Goal: Task Accomplishment & Management: Manage account settings

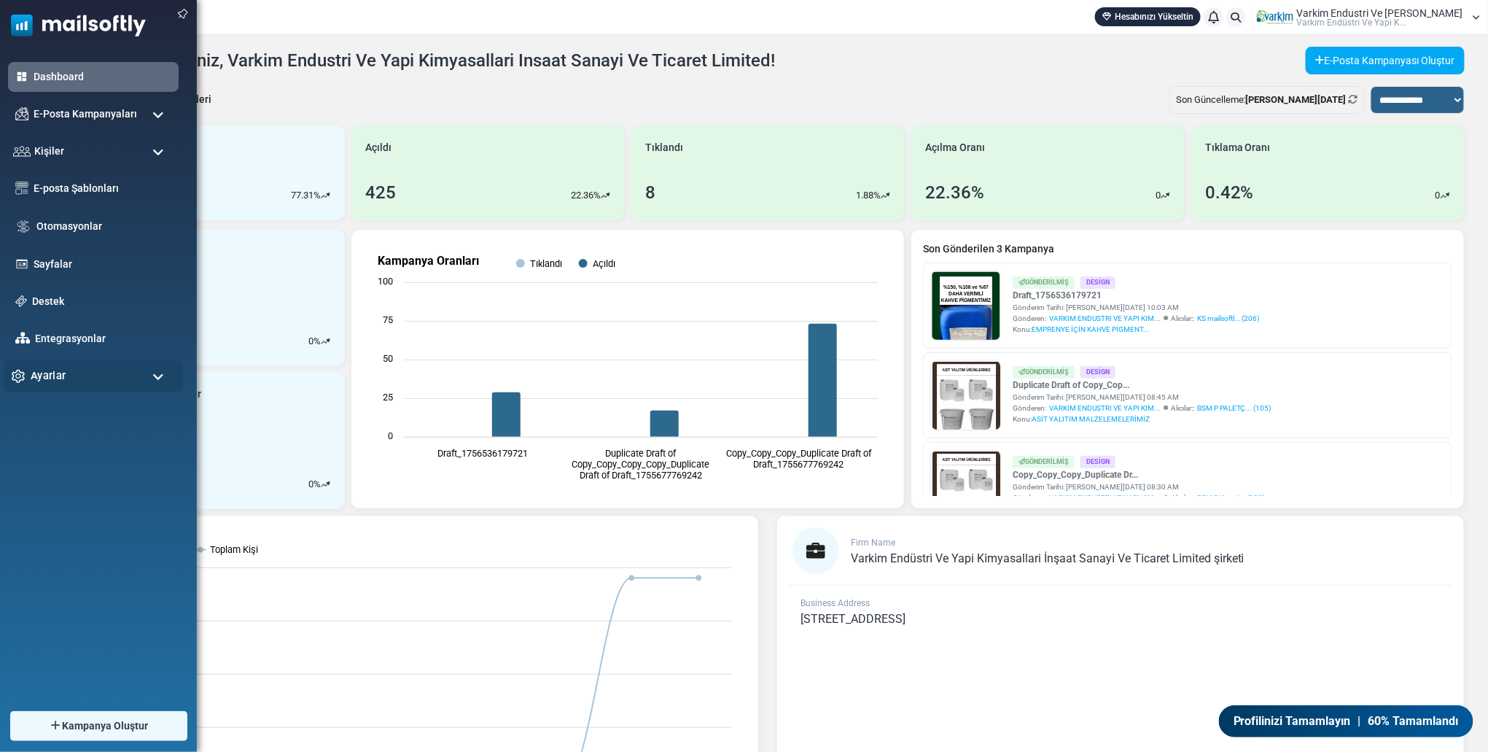
click at [53, 365] on div "Ayarlar" at bounding box center [93, 375] width 179 height 31
click at [95, 417] on link "Şirket Ayarları" at bounding box center [91, 412] width 175 height 14
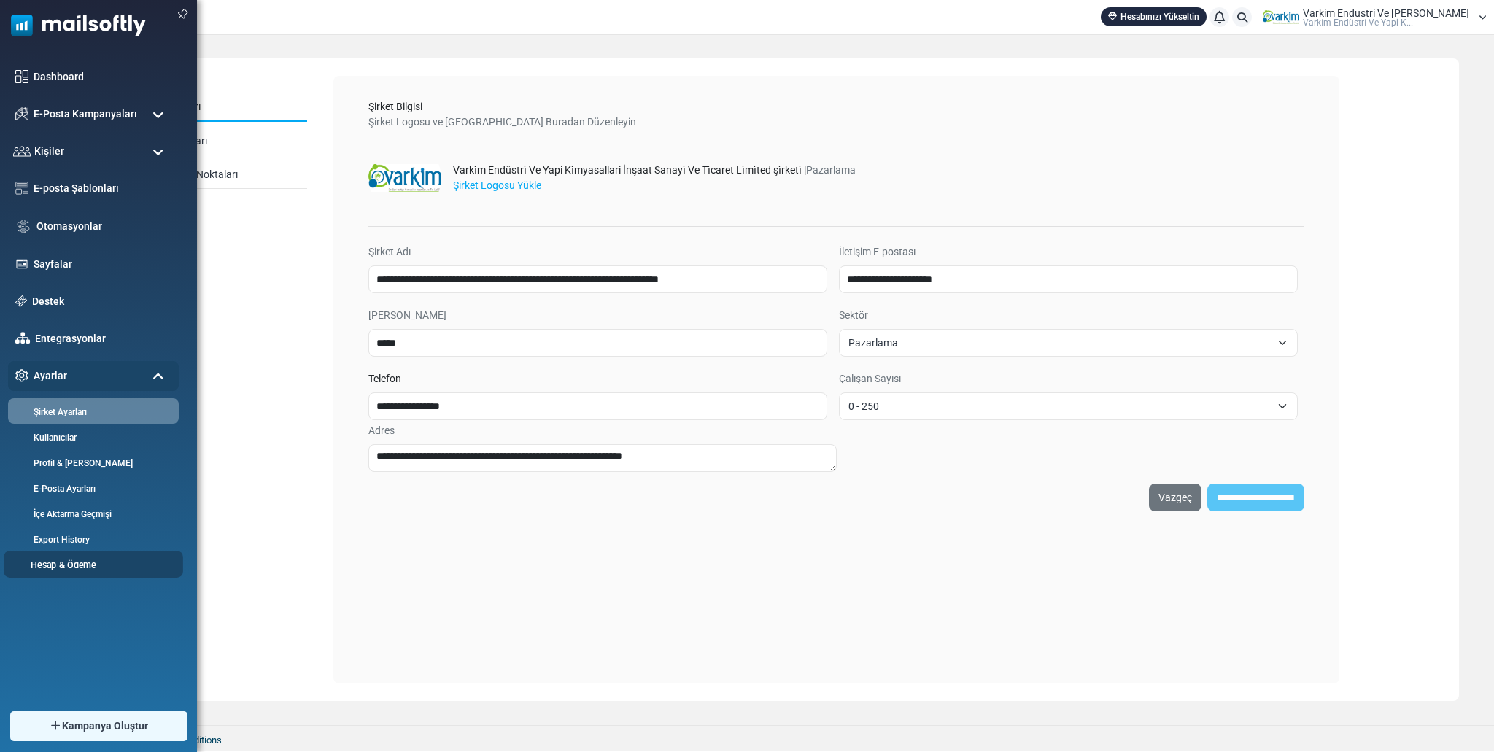
click at [101, 571] on link "Hesap & Ödeme" at bounding box center [91, 565] width 175 height 14
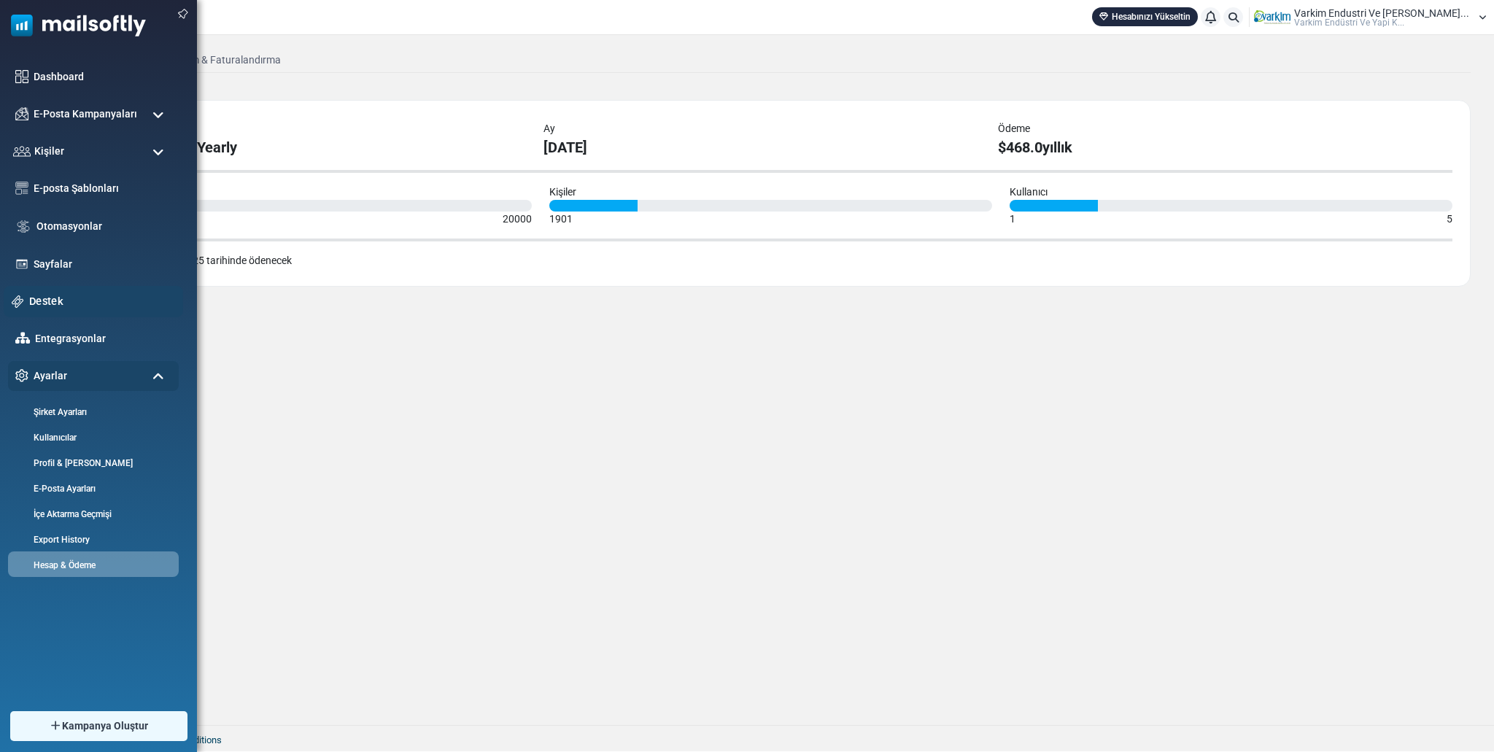
click at [72, 299] on link "Destek" at bounding box center [102, 301] width 146 height 16
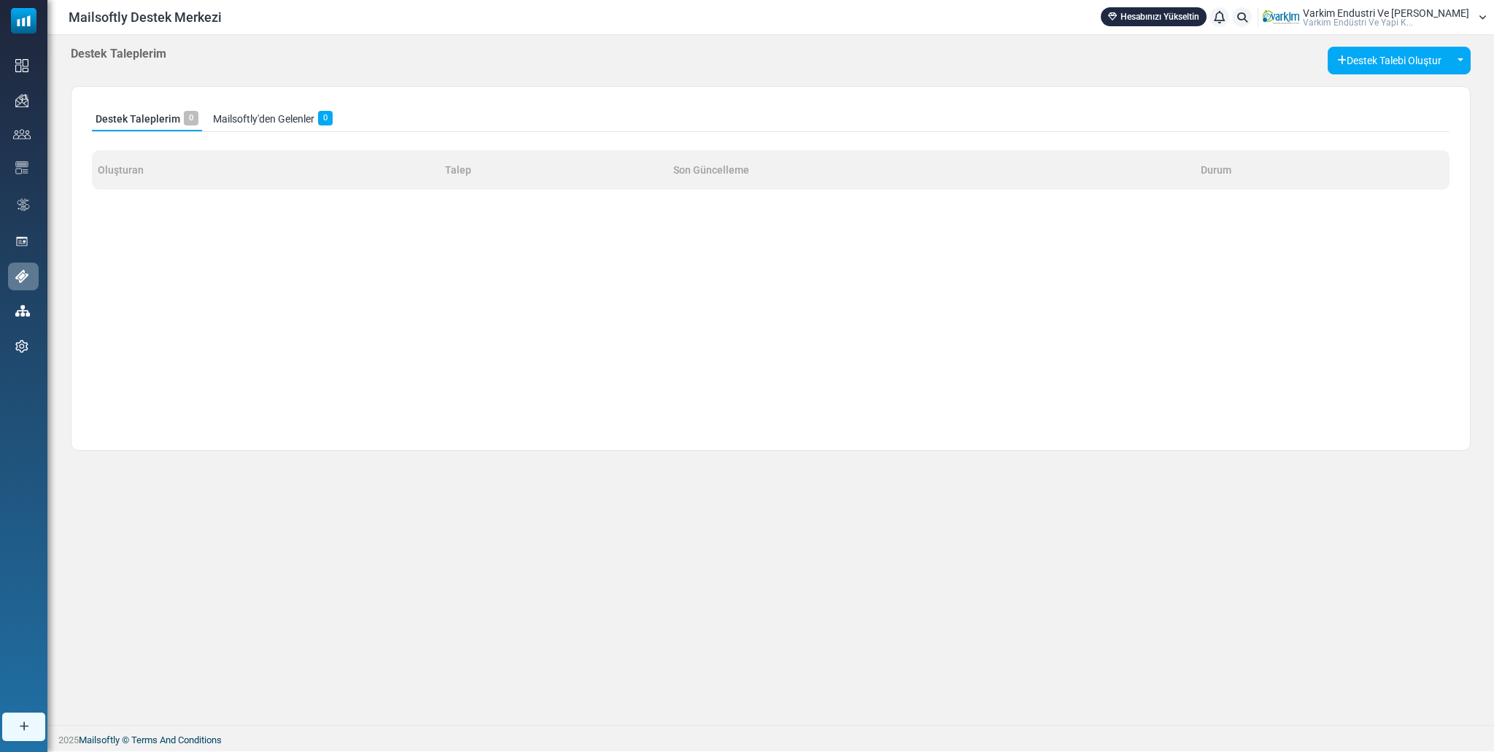
click at [1386, 13] on span "Varkim Endustri Ve [PERSON_NAME]" at bounding box center [1385, 13] width 166 height 10
click at [1206, 18] on link "Hesabınızı Yükseltin" at bounding box center [1153, 16] width 106 height 19
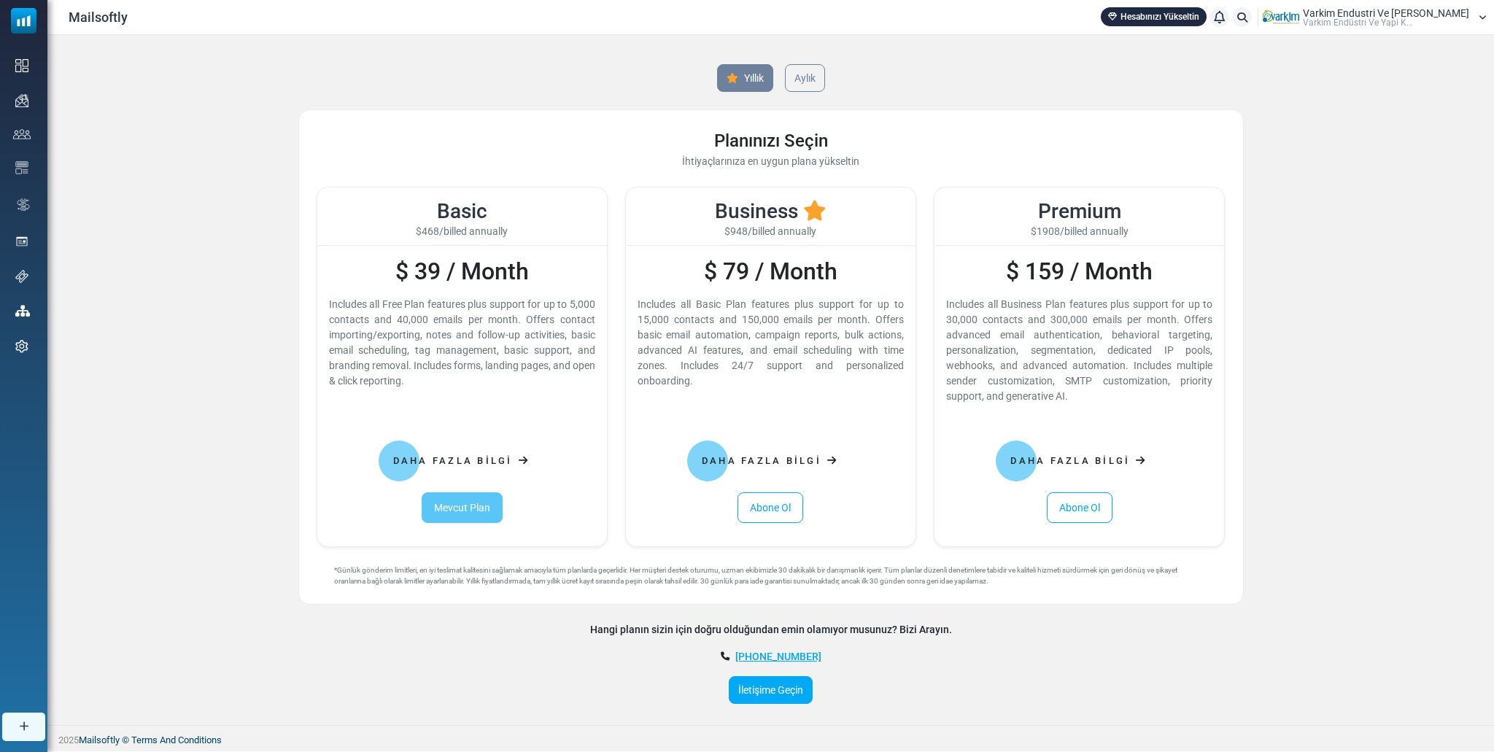
click at [1332, 9] on div "Varkim Endustri Ve Yapi Kim... Varki̇m Endüstri̇ Ve Yapi K..." at bounding box center [1374, 18] width 224 height 22
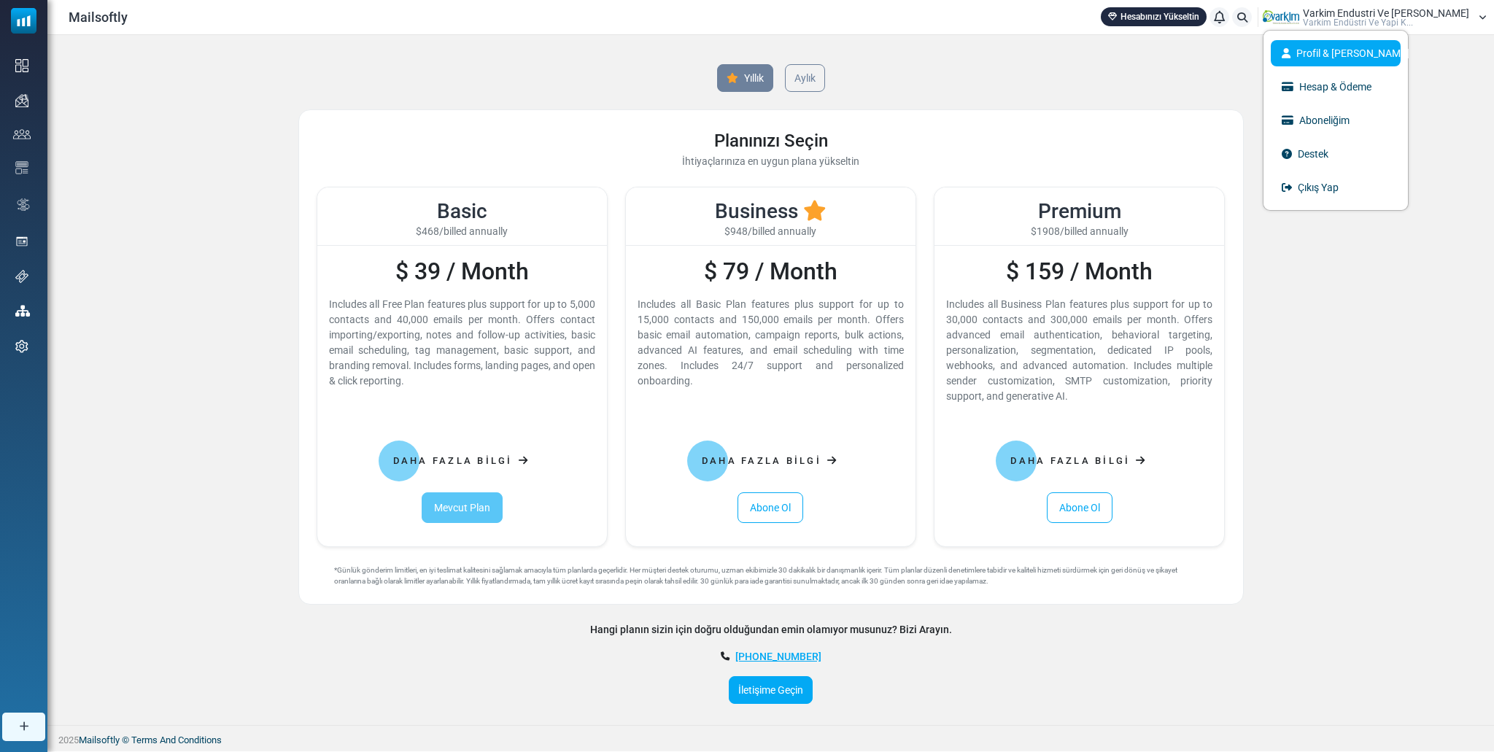
click at [1368, 53] on link "Profil & [PERSON_NAME]" at bounding box center [1335, 53] width 130 height 26
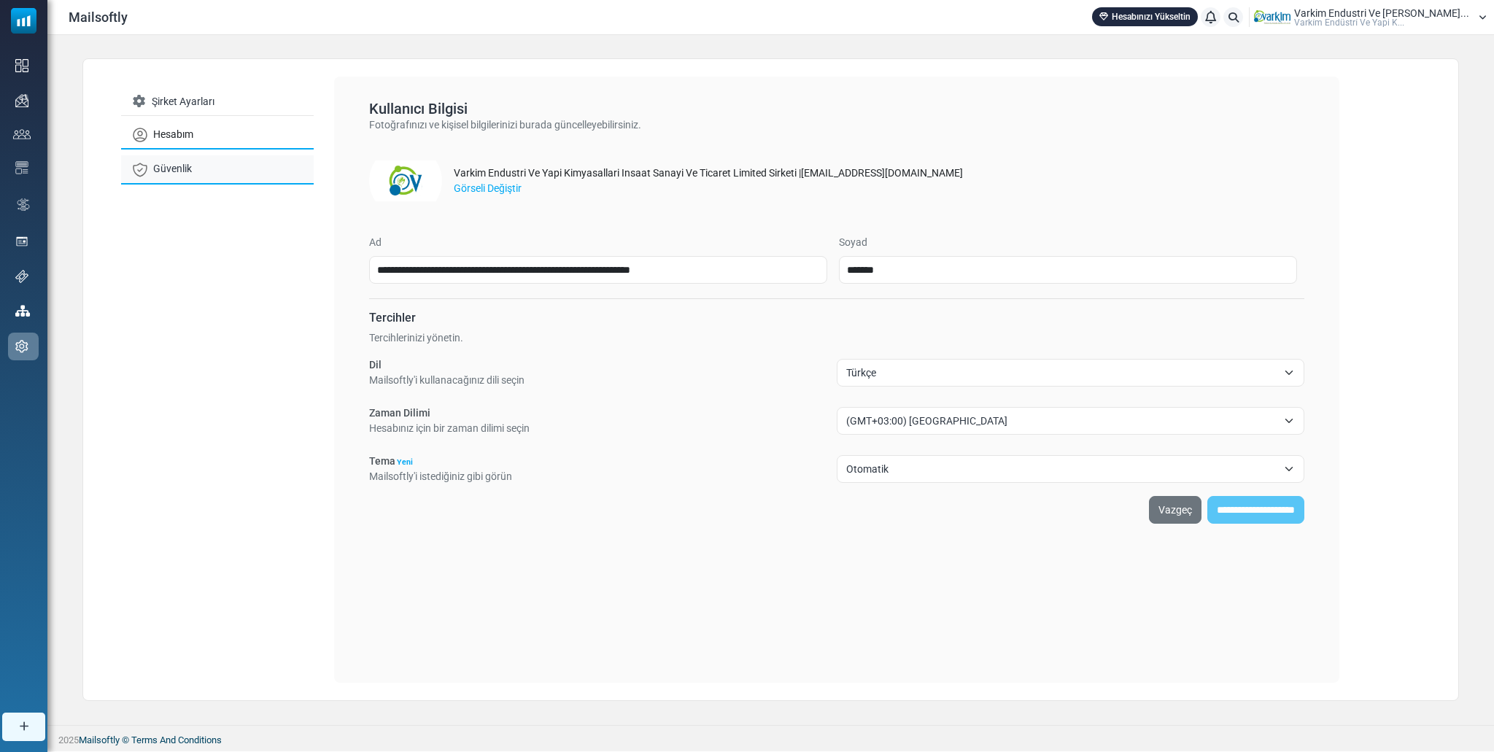
click at [182, 156] on link "Güvenlik" at bounding box center [217, 169] width 193 height 28
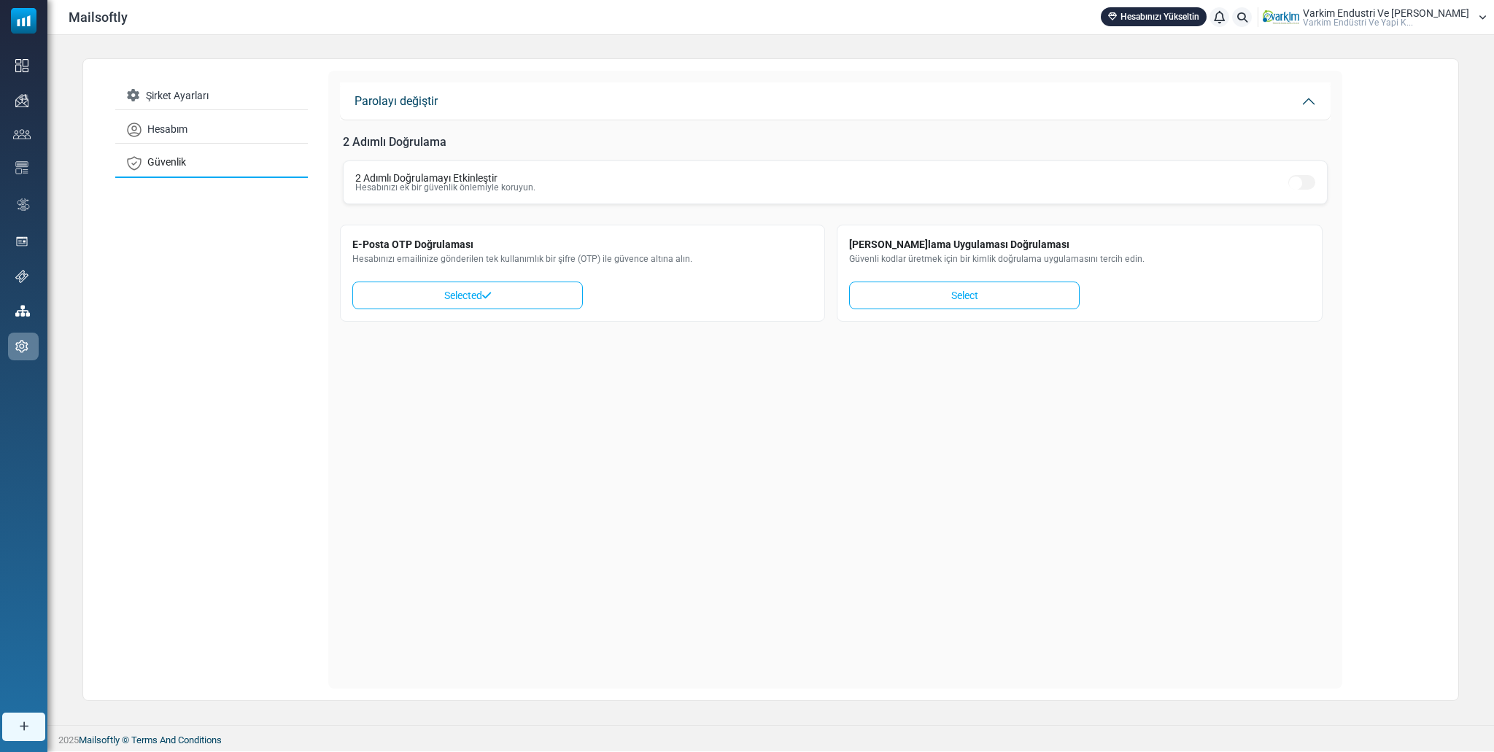
click at [622, 186] on div "2 Adımlı Doğrulamayı Etkinleştir Hesabınızı ek bir güvenlik önlemiyle koruyun." at bounding box center [835, 182] width 984 height 44
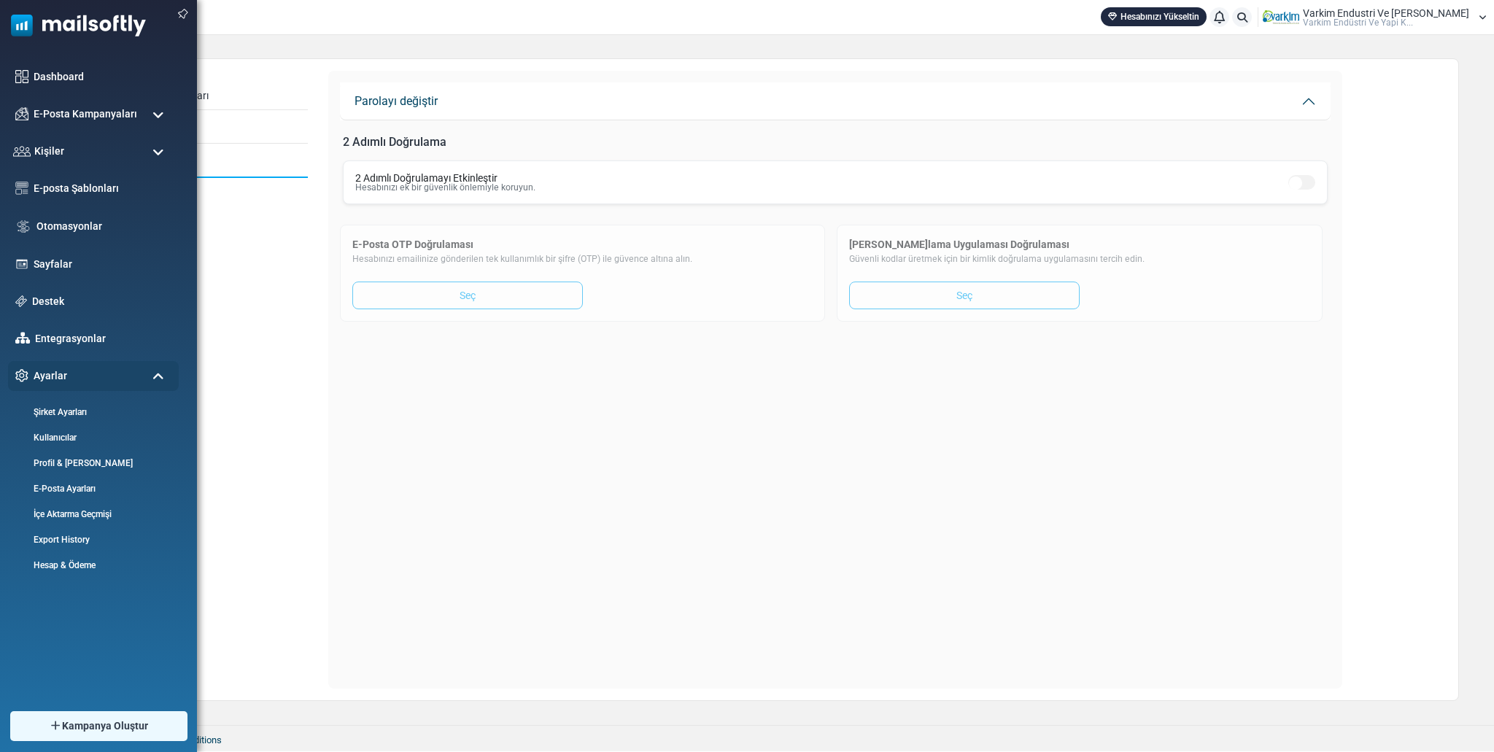
click at [56, 20] on img at bounding box center [73, 22] width 146 height 44
